Goal: Transaction & Acquisition: Purchase product/service

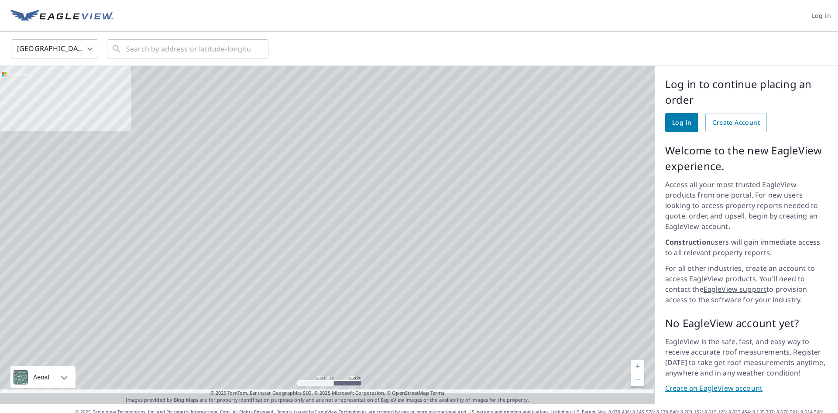
click at [678, 123] on span "Log in" at bounding box center [681, 122] width 19 height 11
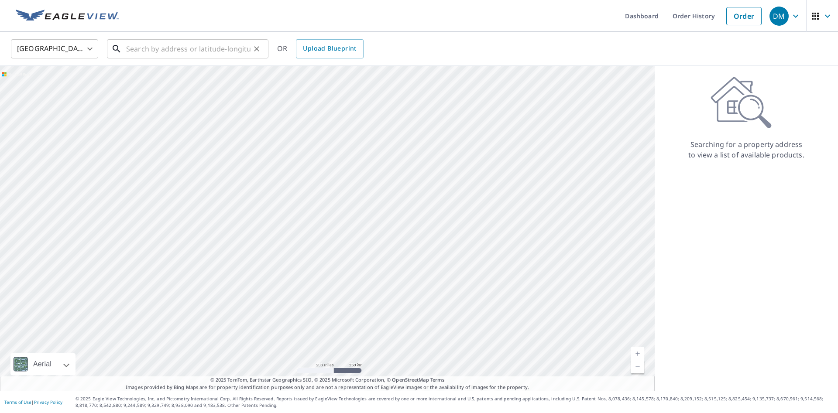
click at [176, 50] on input "text" at bounding box center [188, 49] width 124 height 24
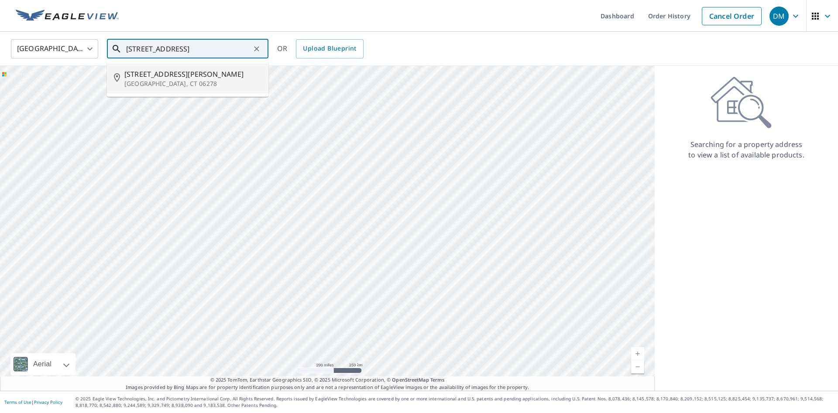
click at [152, 79] on p "Ashford, CT 06278" at bounding box center [192, 83] width 137 height 9
type input "396 Mansfield Rd Ashford, CT 06278"
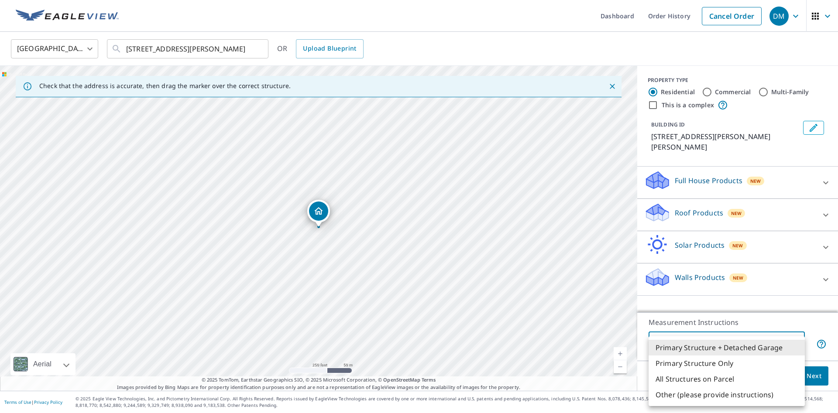
click at [797, 345] on body "DM DM Dashboard Order History Cancel Order DM United States US ​ 396 Mansfield …" at bounding box center [419, 206] width 838 height 413
click at [738, 364] on li "Primary Structure Only" at bounding box center [727, 364] width 156 height 16
type input "2"
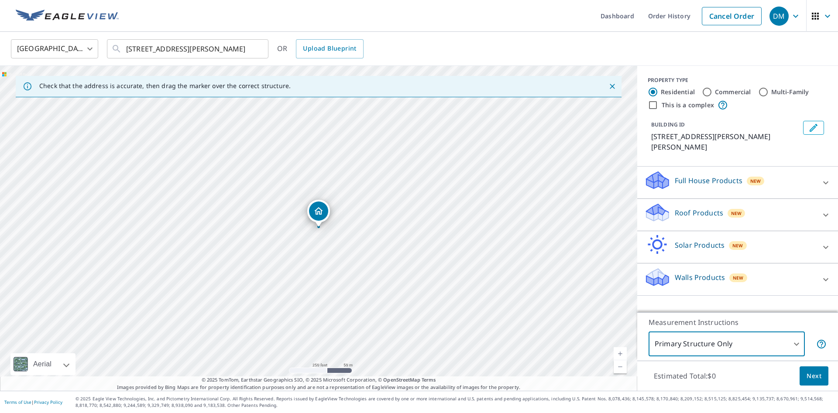
click at [814, 374] on span "Next" at bounding box center [814, 376] width 15 height 11
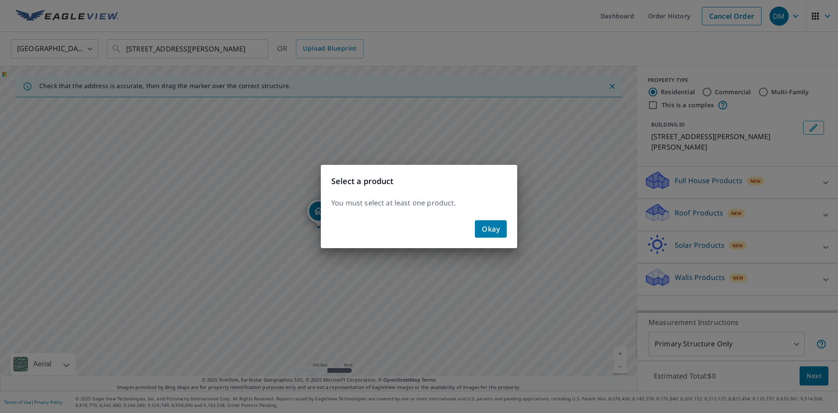
click at [493, 228] on span "Okay" at bounding box center [491, 229] width 18 height 12
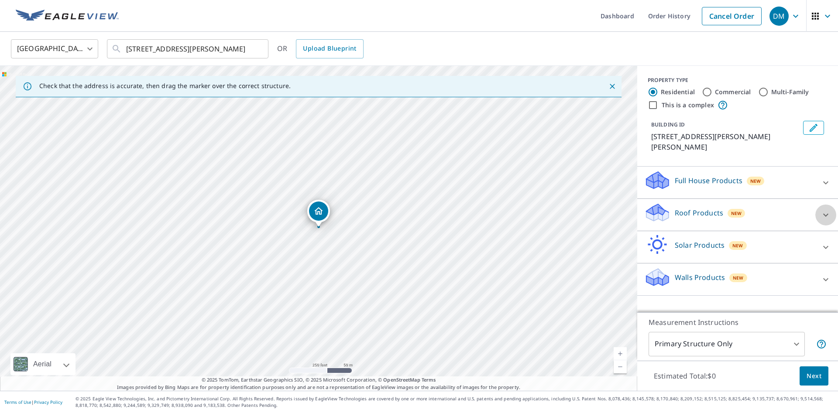
click at [824, 210] on icon at bounding box center [825, 215] width 10 height 10
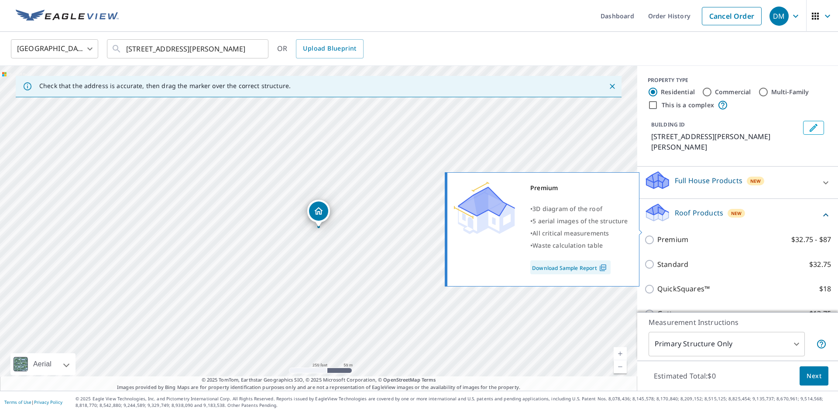
click at [651, 235] on input "Premium $32.75 - $87" at bounding box center [650, 240] width 13 height 10
checkbox input "true"
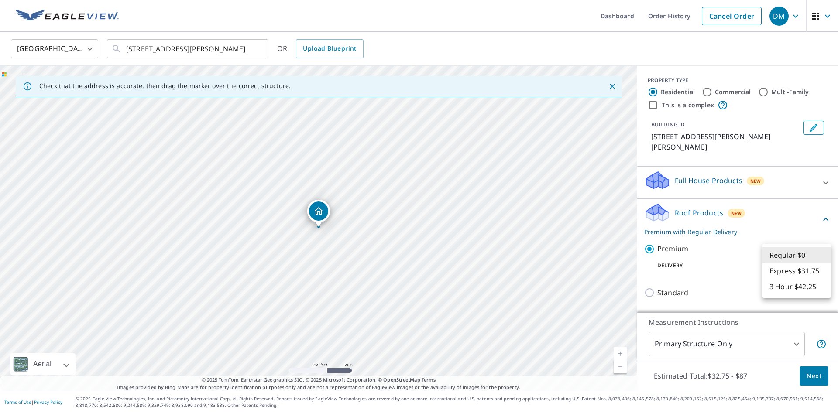
click at [825, 257] on body "DM DM Dashboard Order History Cancel Order DM United States US ​ 396 Mansfield …" at bounding box center [419, 206] width 838 height 413
click at [825, 257] on li "Regular $0" at bounding box center [796, 255] width 69 height 16
click at [822, 374] on button "Next" at bounding box center [814, 377] width 29 height 20
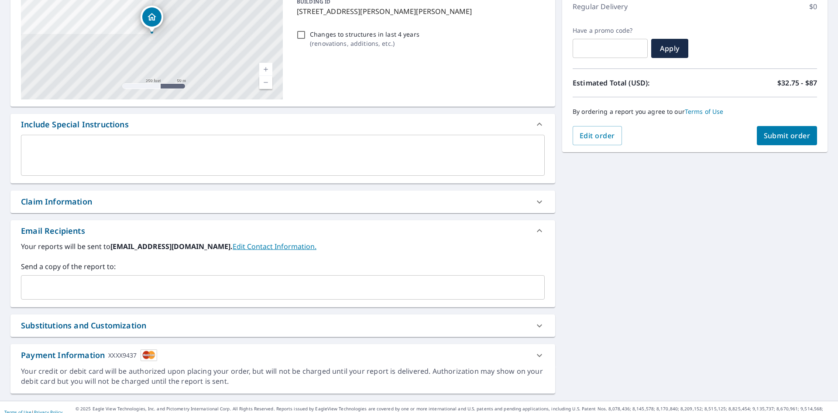
scroll to position [136, 0]
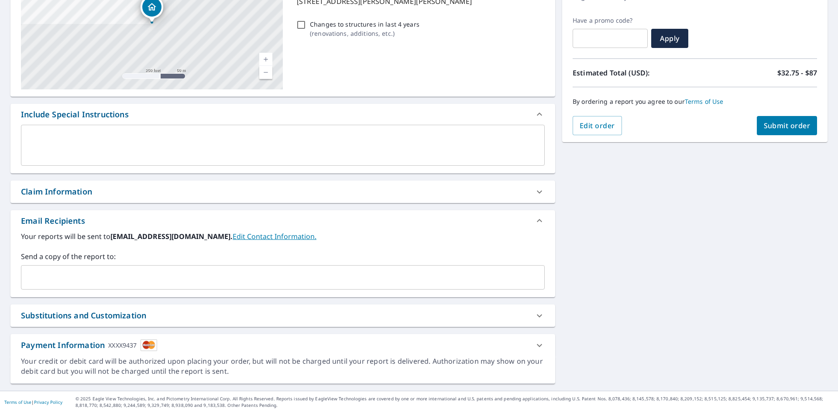
click at [274, 237] on link "Edit Contact Information." at bounding box center [275, 237] width 84 height 10
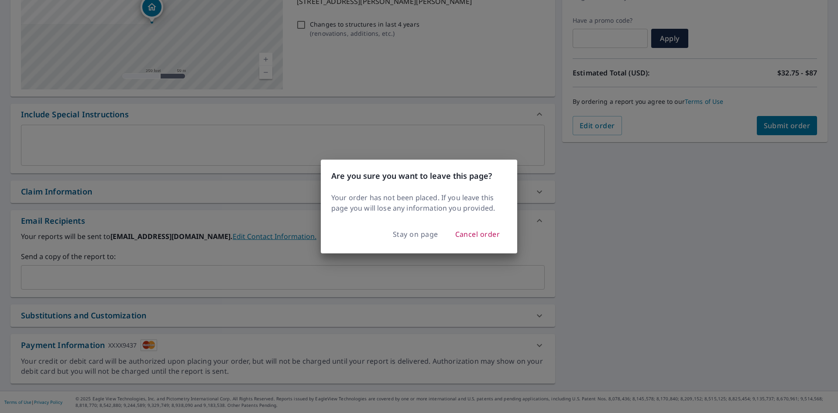
click at [614, 235] on div "Are you sure you want to leave this page? Your order has not been placed. If yo…" at bounding box center [419, 206] width 838 height 413
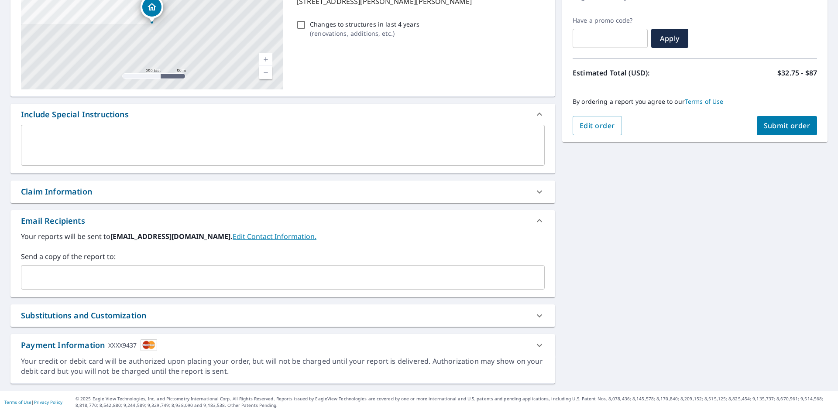
click at [74, 276] on input "text" at bounding box center [276, 277] width 503 height 17
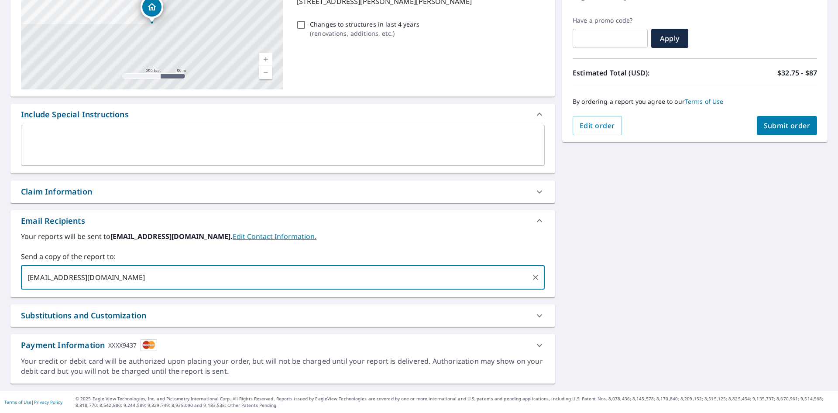
type input "Mcclintockroofingct@gmail.com"
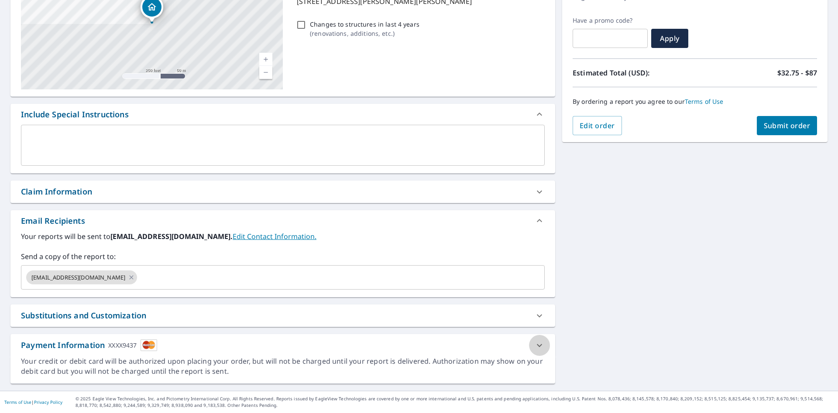
click at [537, 346] on icon at bounding box center [539, 345] width 10 height 10
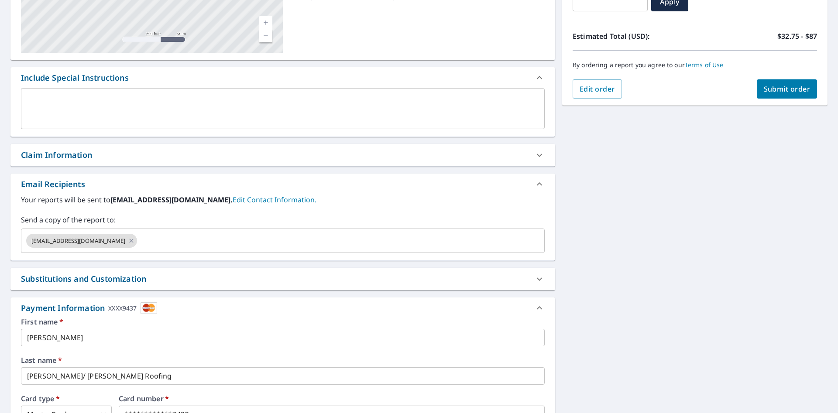
scroll to position [288, 0]
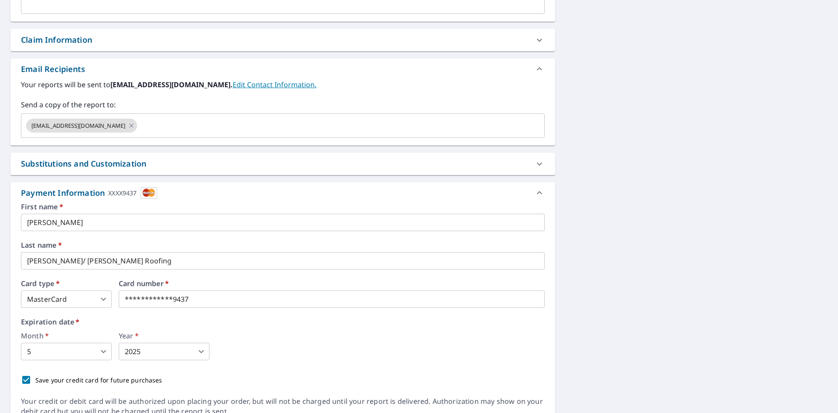
click at [161, 353] on body "DM DM Dashboard Order History Cancel Order DM Dashboard / Finalize Order Finali…" at bounding box center [419, 206] width 838 height 413
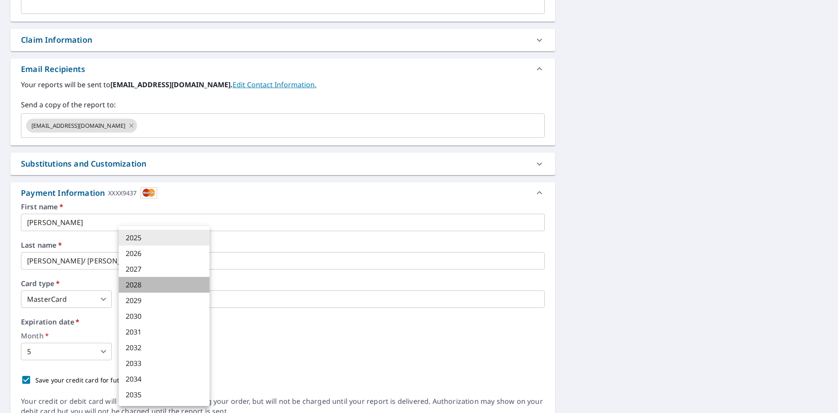
click at [144, 283] on li "2028" at bounding box center [164, 285] width 91 height 16
type input "2028"
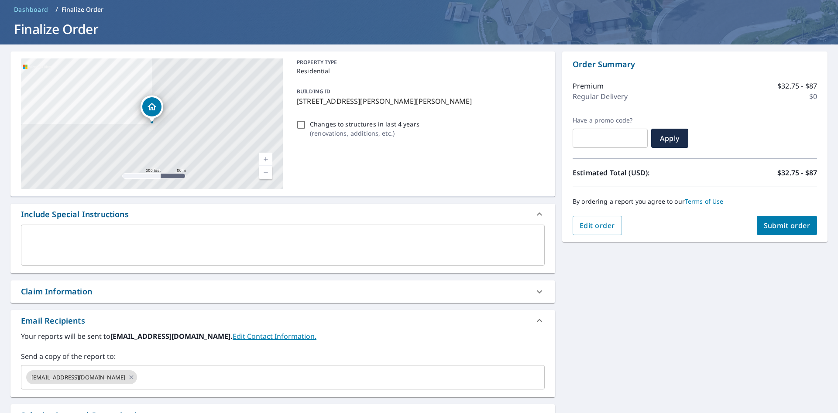
scroll to position [34, 0]
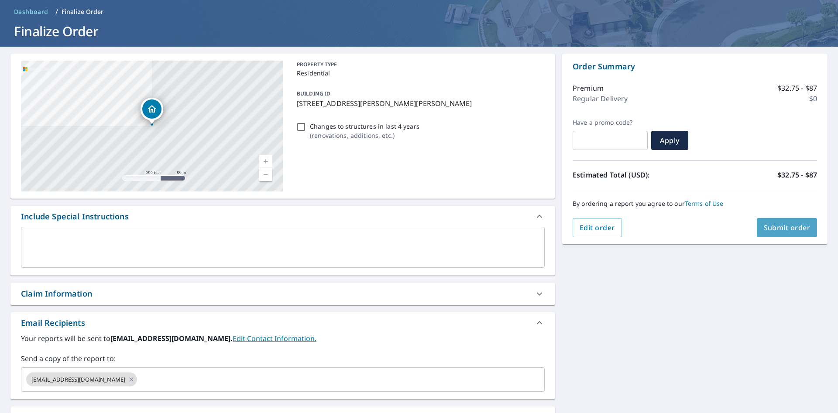
click at [781, 228] on span "Submit order" at bounding box center [787, 228] width 47 height 10
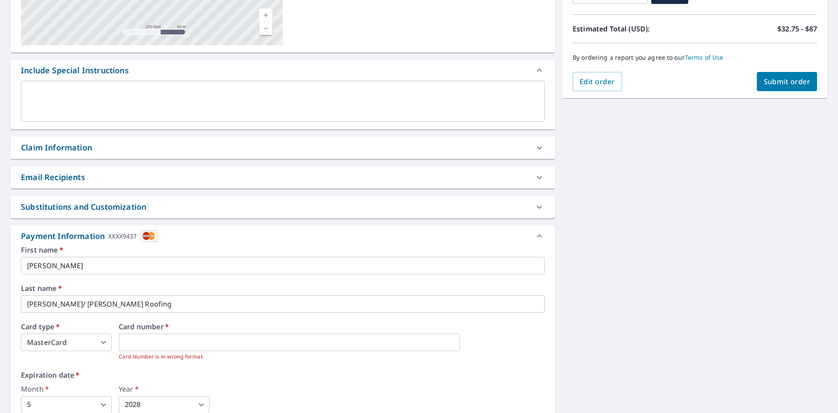
scroll to position [202, 0]
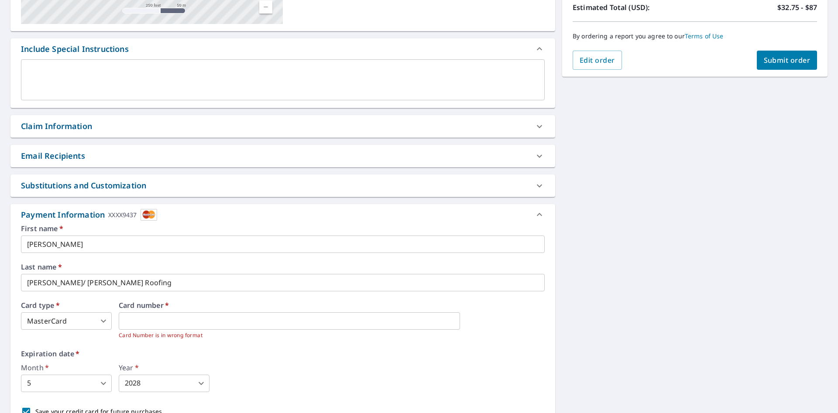
click at [312, 309] on label "Card number   *" at bounding box center [332, 305] width 426 height 7
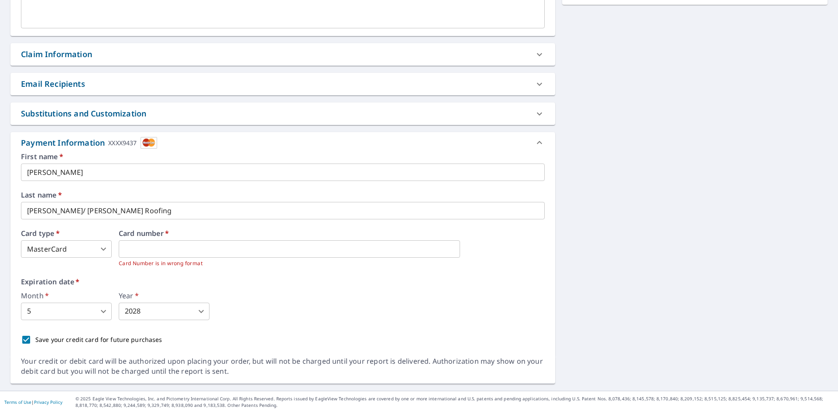
click at [450, 319] on div "Month   * 5 5 ​ Year   * 2028 2028 ​" at bounding box center [283, 306] width 524 height 28
click at [367, 307] on div "Month   * 5 5 ​ Year   * 2028 2028 ​" at bounding box center [283, 306] width 524 height 28
click at [255, 279] on label "Expiration date   *" at bounding box center [283, 281] width 524 height 7
click at [345, 276] on div "First name   * Daniel ​ Last name   * McClintock/ McClintock Roofing ​ Card typ…" at bounding box center [283, 251] width 524 height 196
click at [303, 292] on div "Expiration date   * Month   * 5 5 ​ Year   * 2028 2028 ​" at bounding box center [283, 299] width 524 height 42
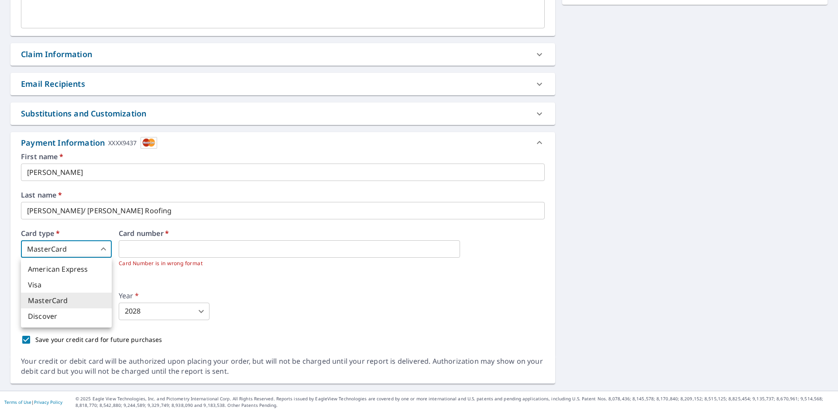
click at [101, 247] on body "DM DM Dashboard Order History Cancel Order DM Dashboard / Finalize Order Finali…" at bounding box center [419, 206] width 838 height 413
click at [48, 300] on li "MasterCard" at bounding box center [66, 301] width 91 height 16
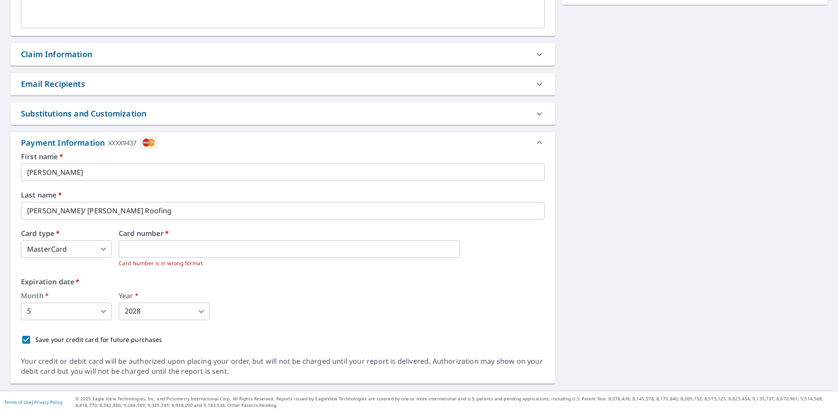
click at [226, 284] on label "Expiration date   *" at bounding box center [283, 281] width 524 height 7
click at [147, 144] on img at bounding box center [149, 143] width 17 height 12
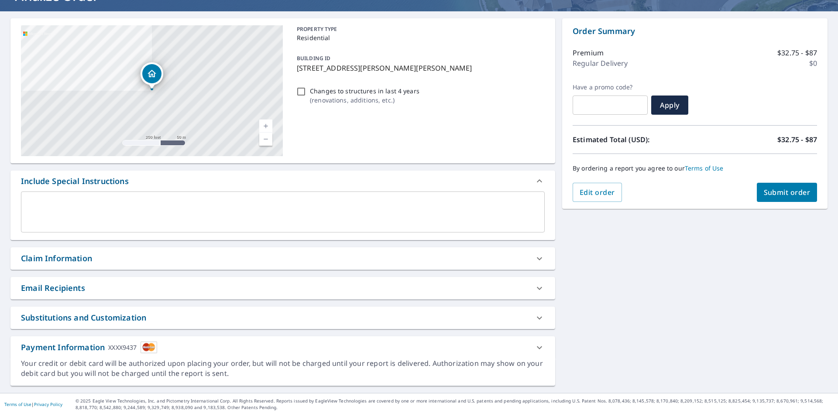
scroll to position [72, 0]
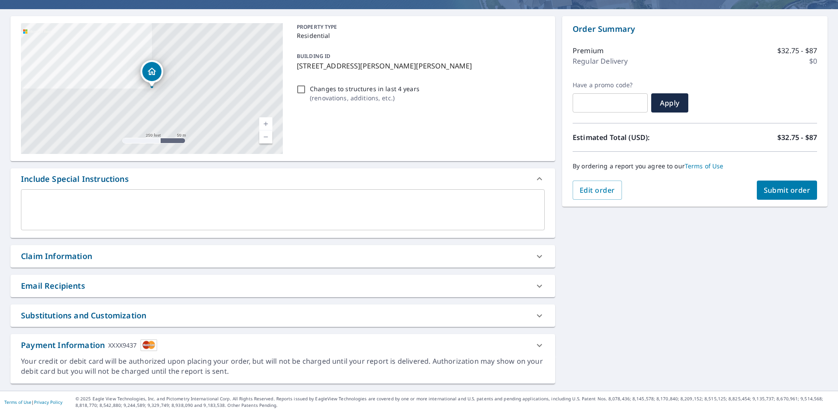
click at [779, 190] on span "Submit order" at bounding box center [787, 190] width 47 height 10
